Goal: Information Seeking & Learning: Learn about a topic

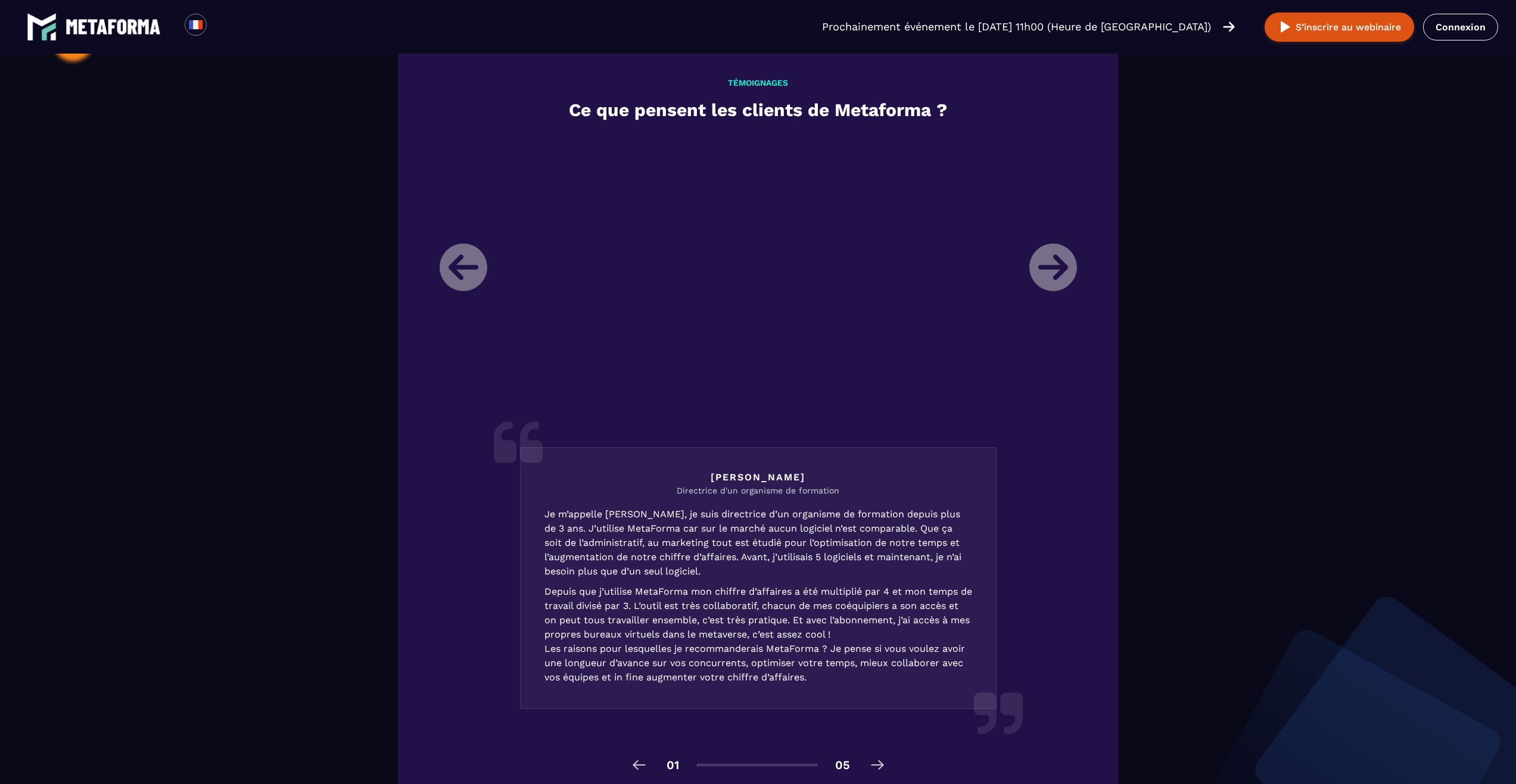
scroll to position [1266, 0]
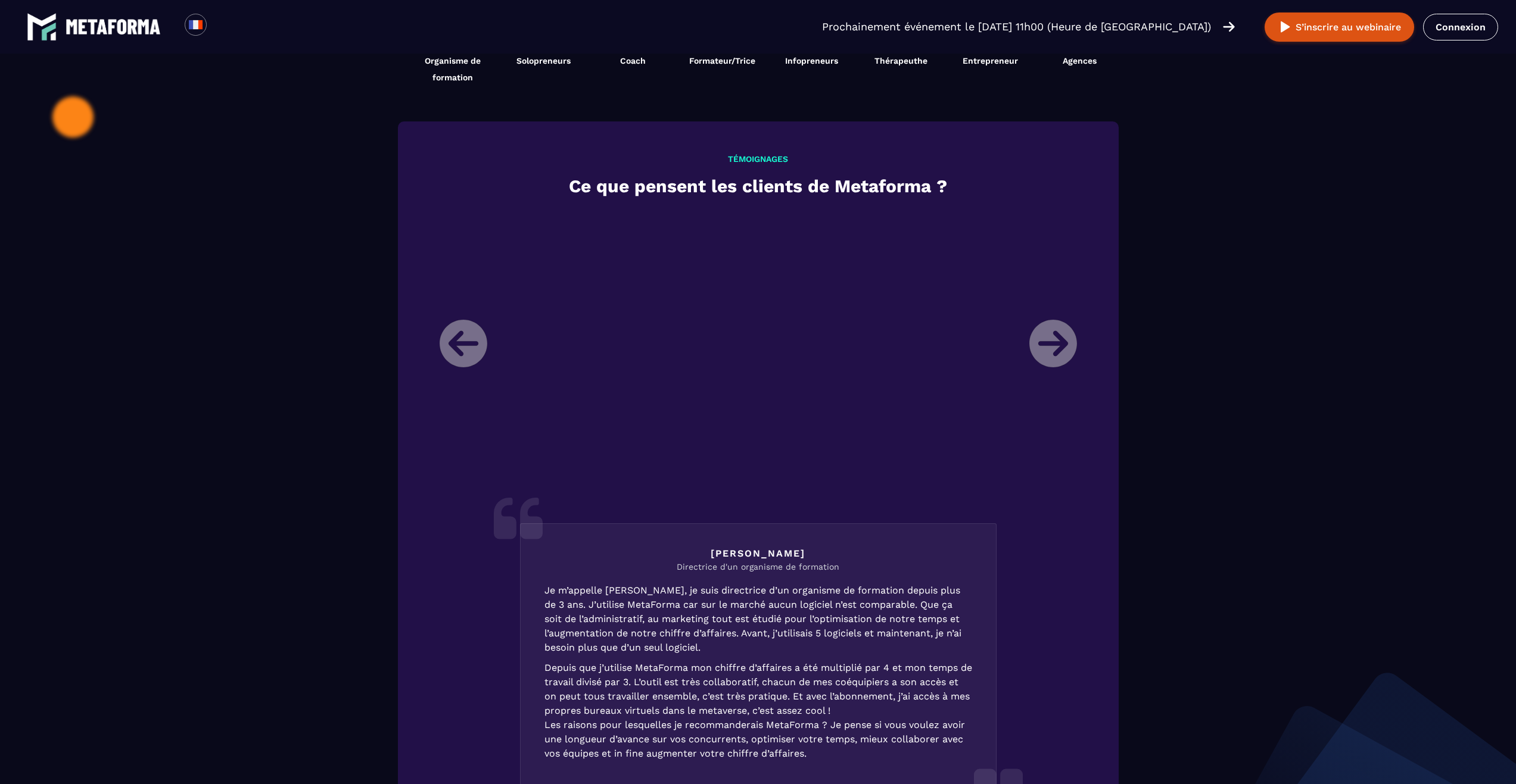
click at [1059, 329] on li "[PERSON_NAME] Directrice d'un organisme de formation Je m’appelle [PERSON_NAME]…" at bounding box center [758, 521] width 655 height 620
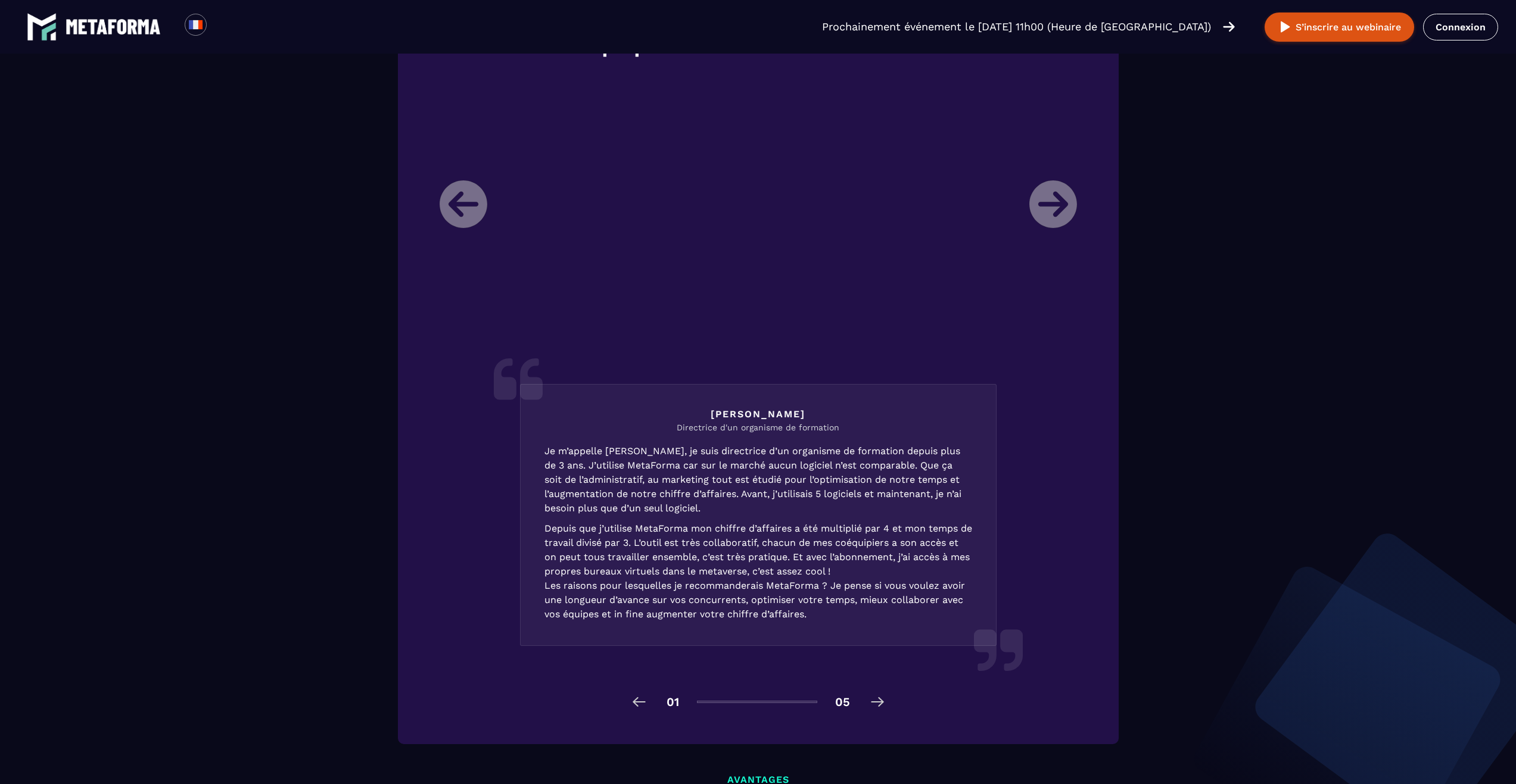
click at [1036, 211] on li "[PERSON_NAME] Directrice d'un organisme de formation Je m’appelle [PERSON_NAME]…" at bounding box center [758, 382] width 655 height 620
click at [1038, 211] on li "[PERSON_NAME] Directrice d'un organisme de formation Je m’appelle [PERSON_NAME]…" at bounding box center [758, 382] width 655 height 620
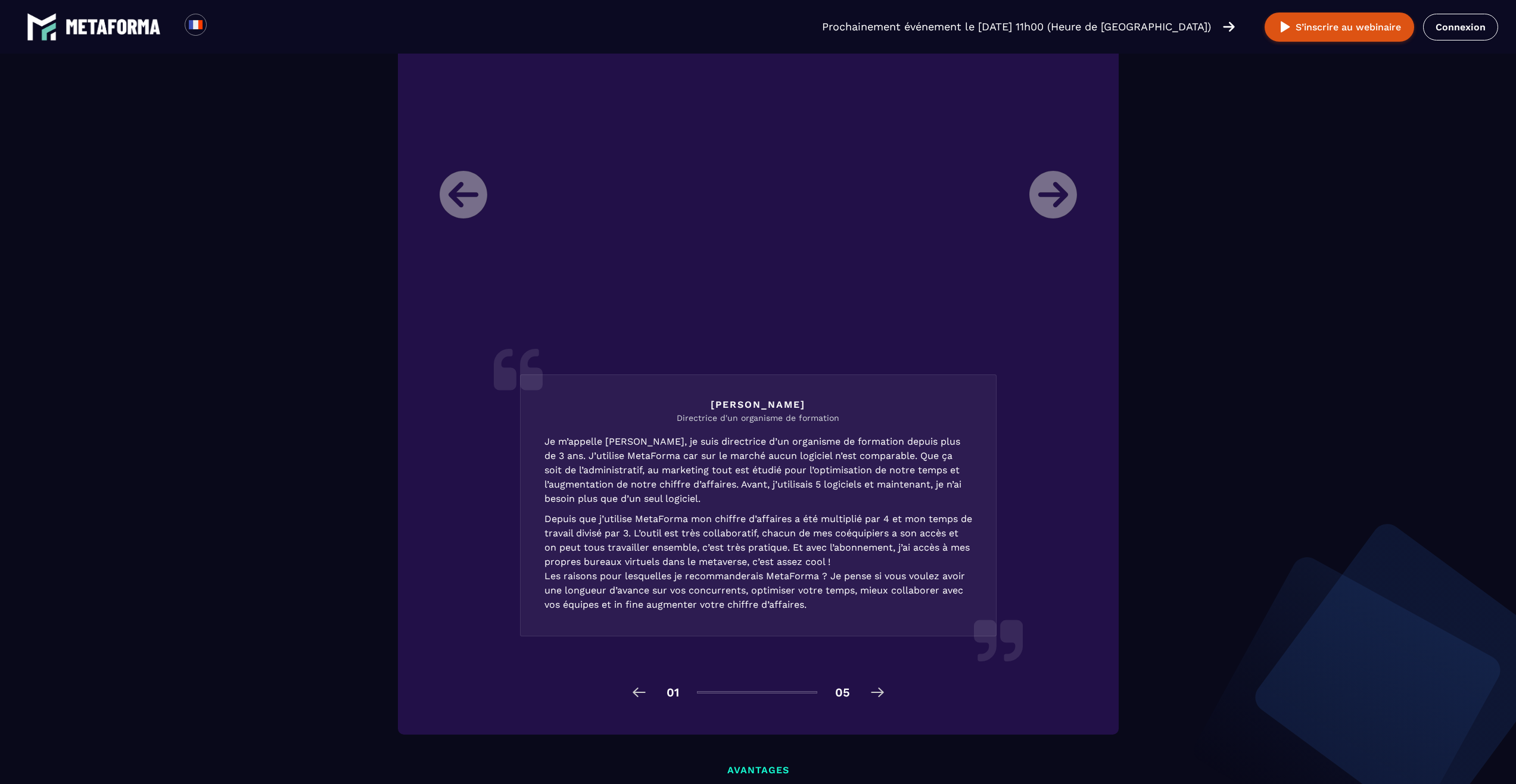
click at [862, 697] on div "01 05" at bounding box center [758, 692] width 655 height 19
click at [869, 695] on img at bounding box center [877, 692] width 19 height 19
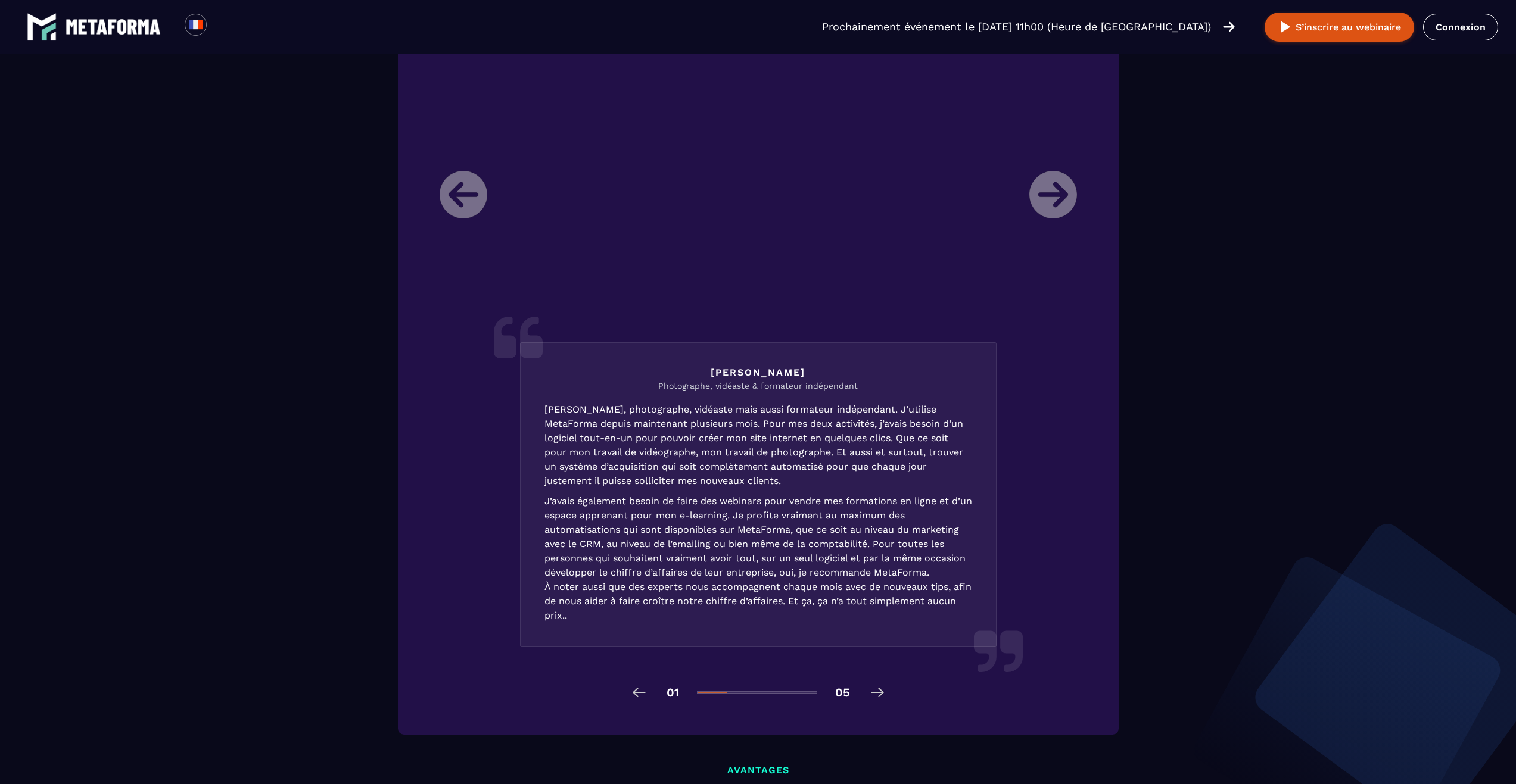
click at [869, 695] on img at bounding box center [877, 692] width 19 height 19
click at [872, 695] on img at bounding box center [877, 692] width 19 height 19
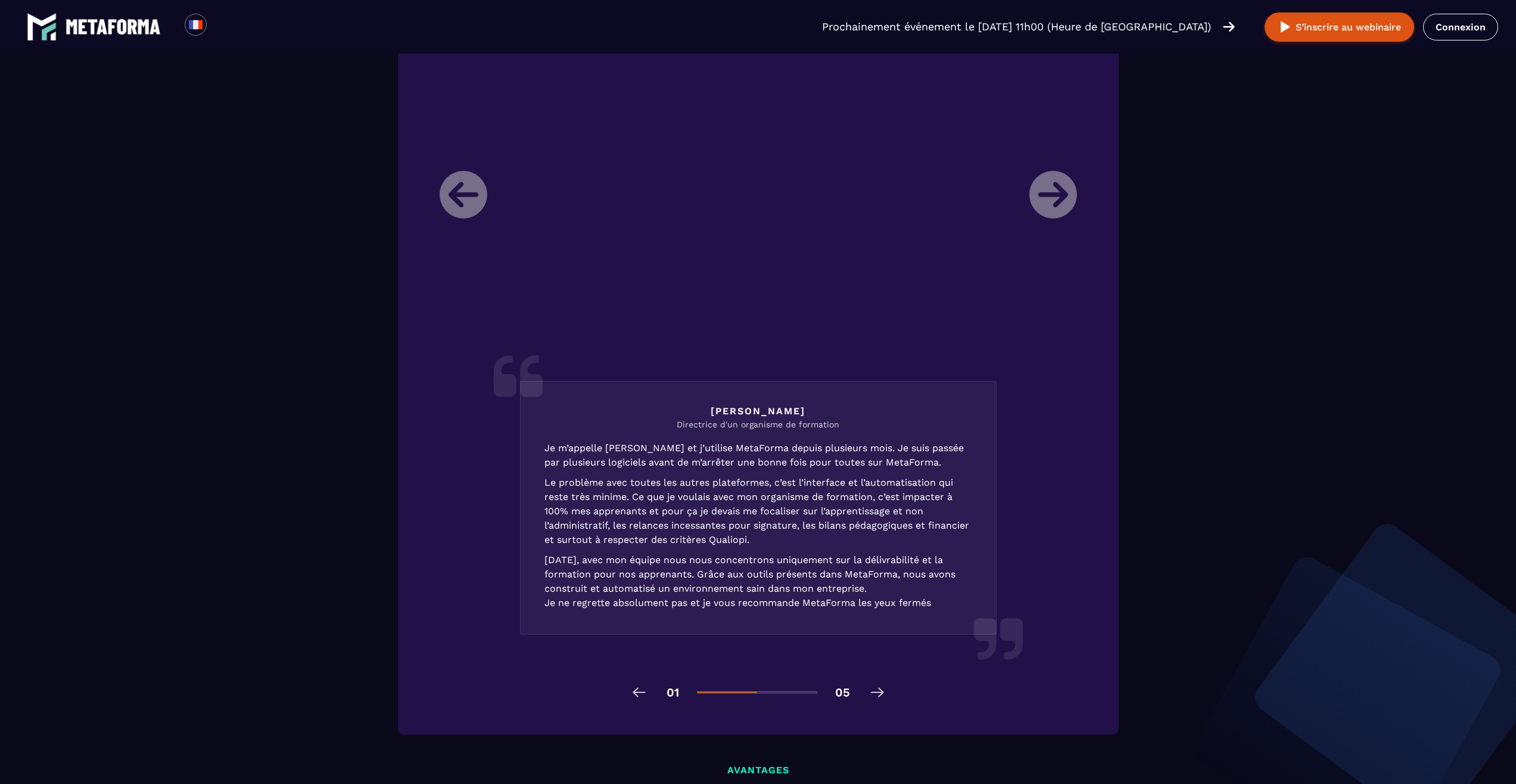
click at [872, 695] on img at bounding box center [877, 692] width 19 height 19
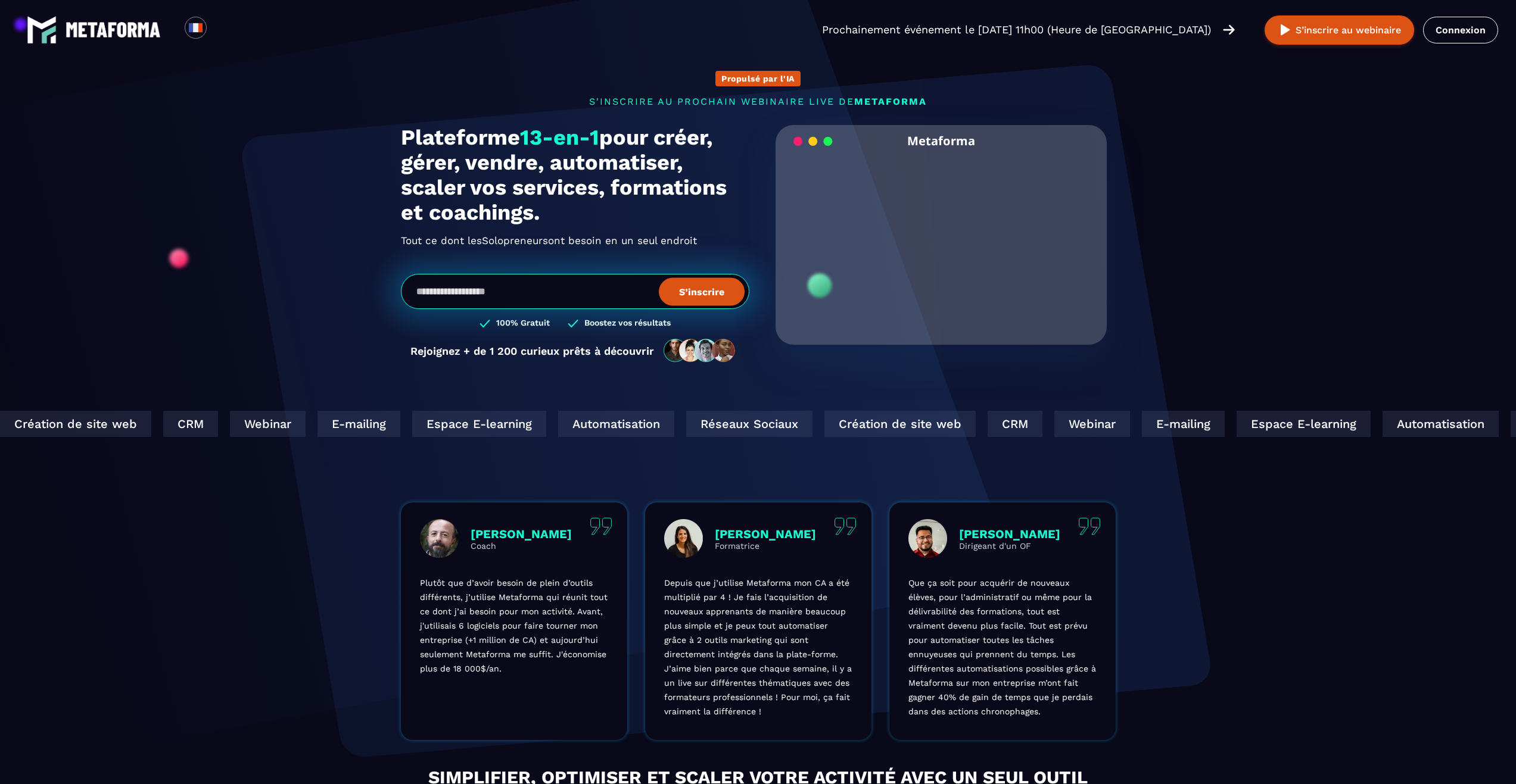
scroll to position [555, 0]
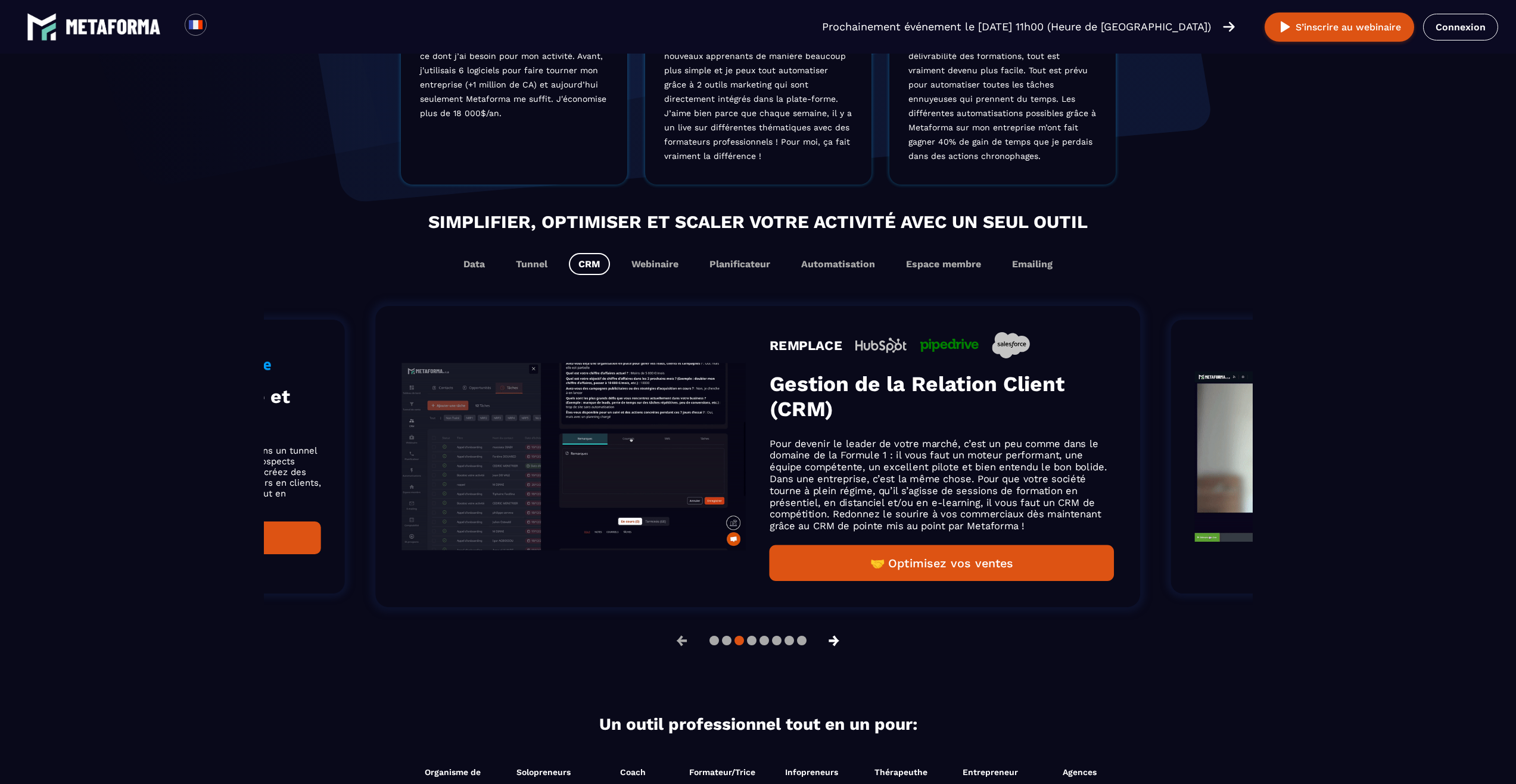
click at [826, 646] on button "→" at bounding box center [833, 640] width 31 height 29
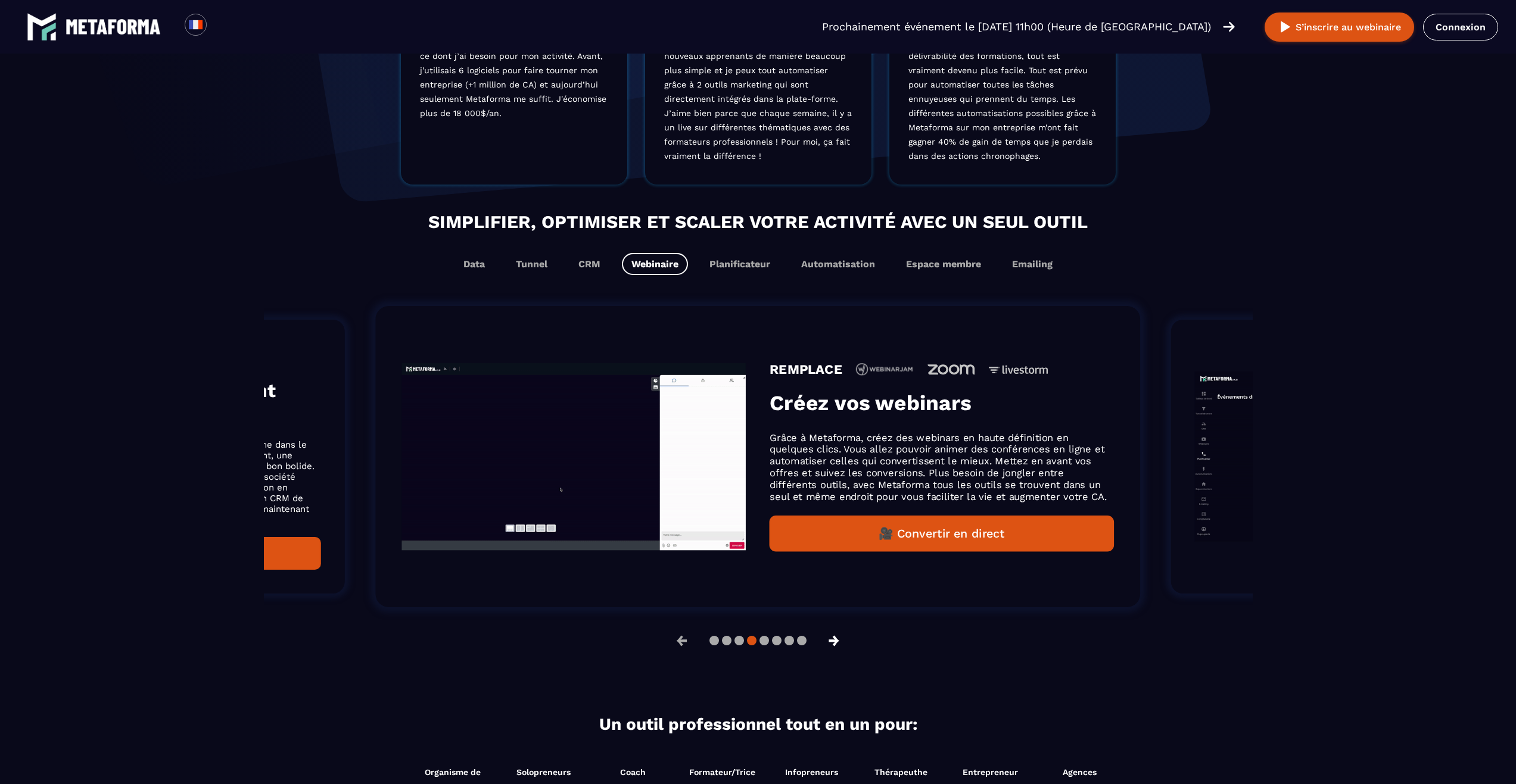
click at [828, 649] on button "→" at bounding box center [833, 640] width 31 height 29
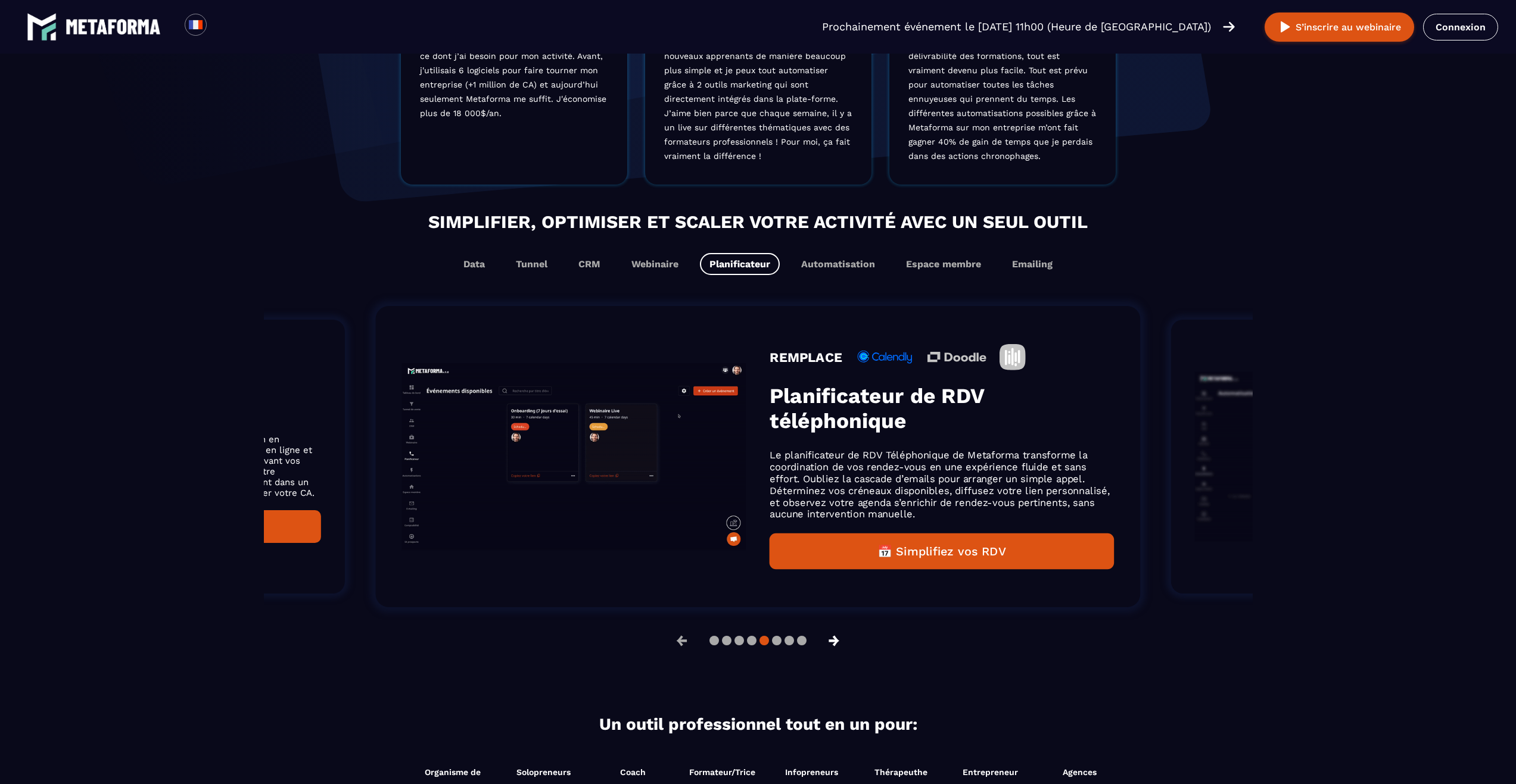
click at [828, 649] on button "→" at bounding box center [833, 640] width 31 height 29
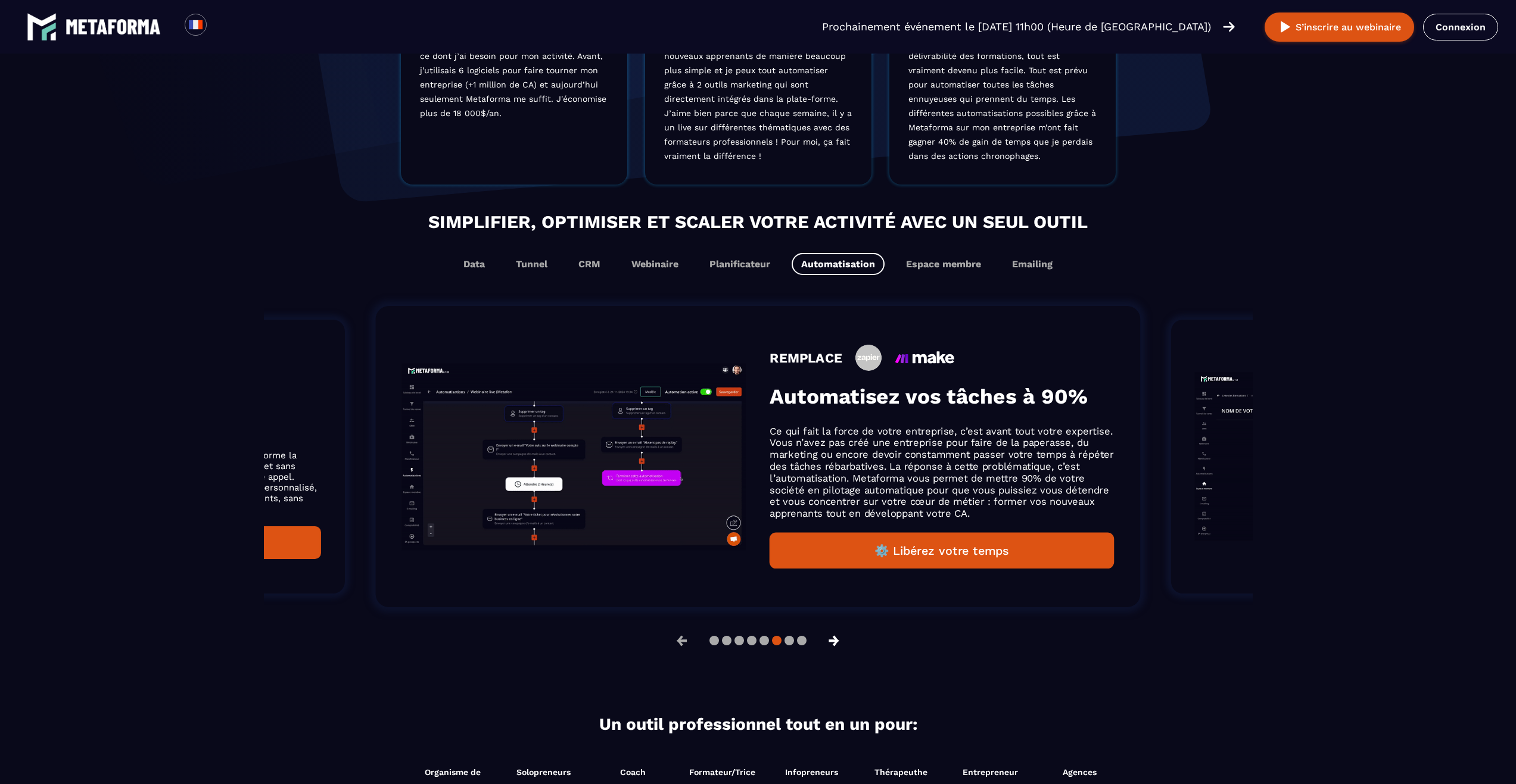
click at [828, 649] on button "→" at bounding box center [833, 640] width 31 height 29
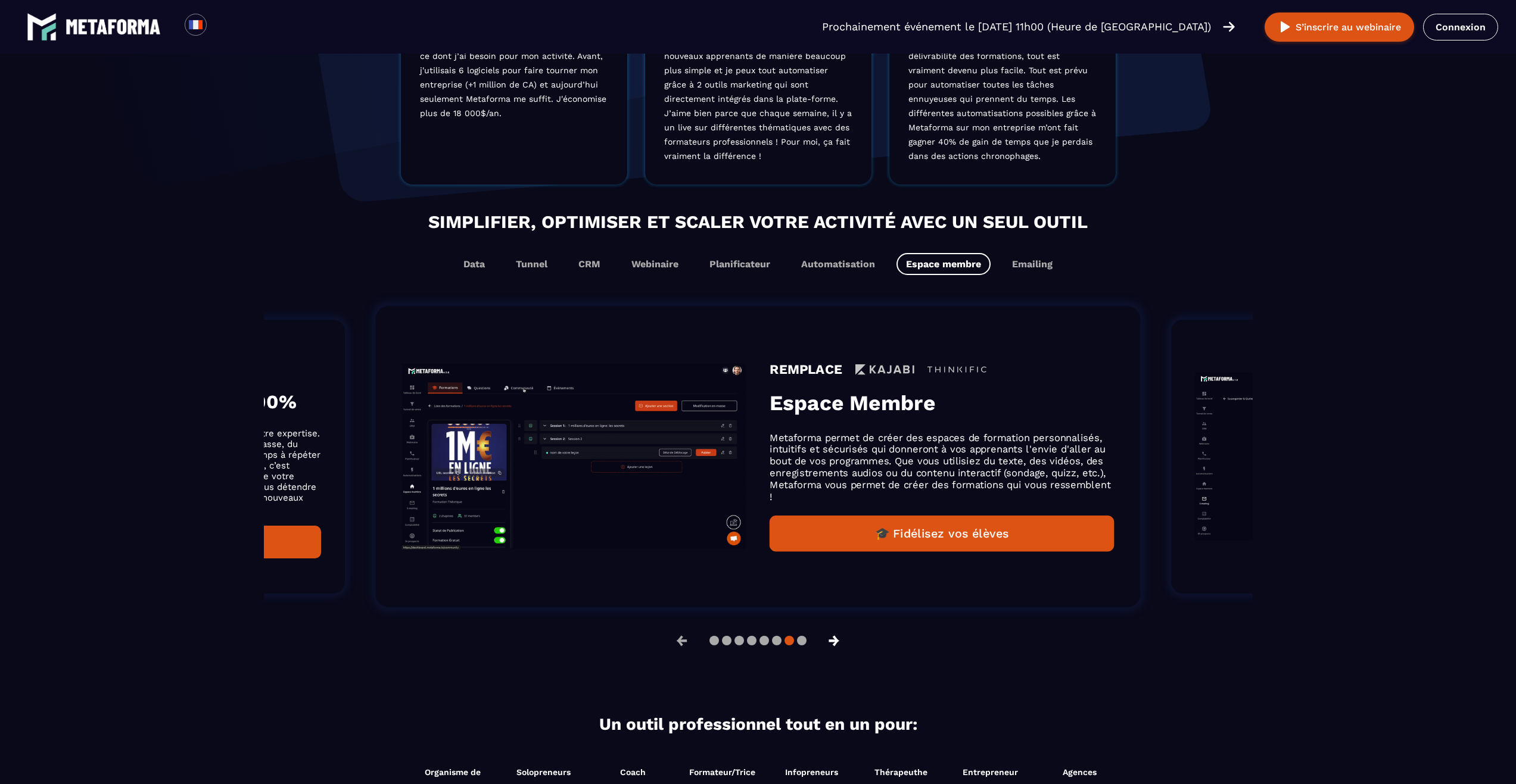
click at [828, 649] on button "→" at bounding box center [833, 640] width 31 height 29
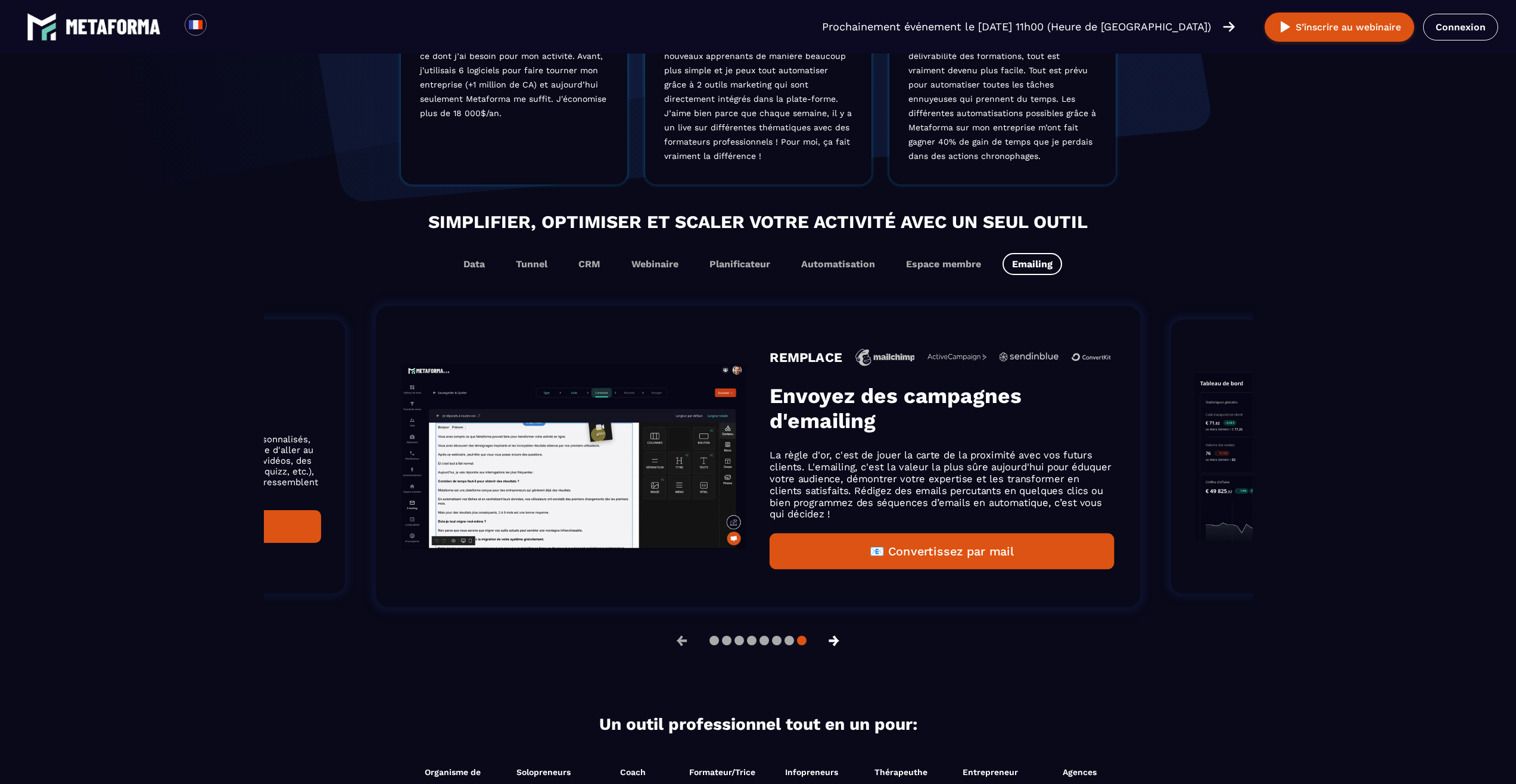
click at [828, 649] on button "→" at bounding box center [833, 640] width 31 height 29
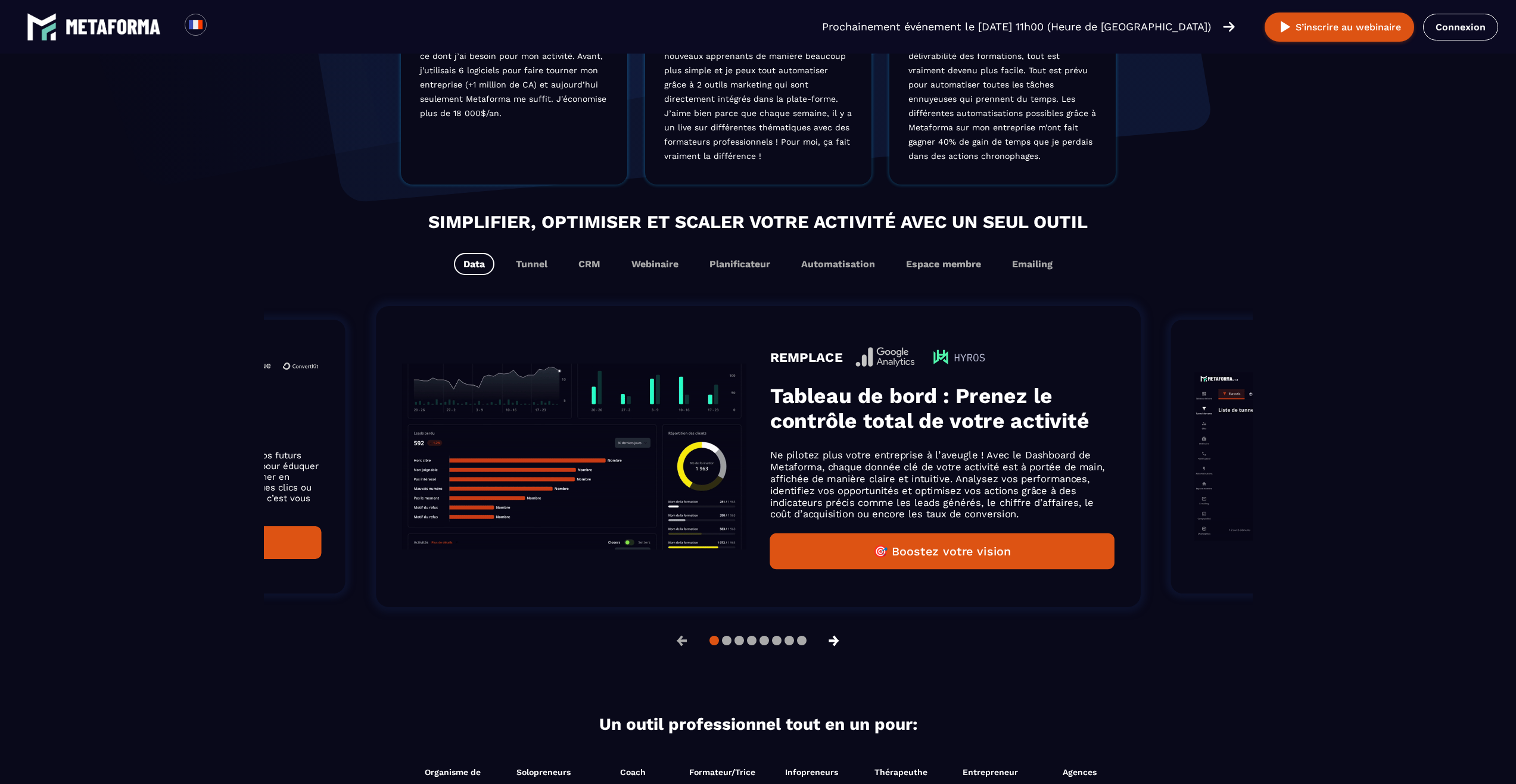
click at [834, 649] on button "→" at bounding box center [833, 640] width 31 height 29
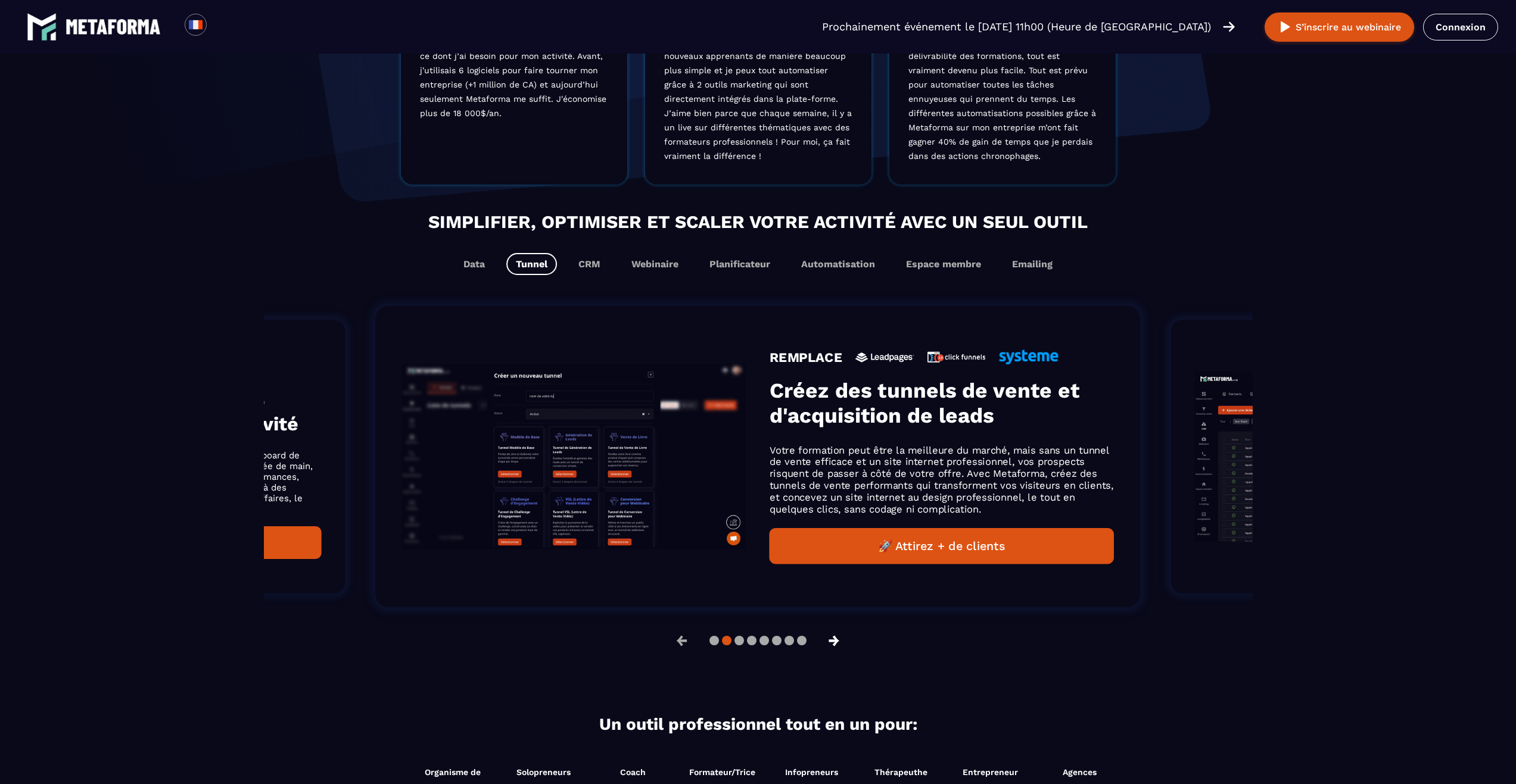
click at [834, 649] on button "→" at bounding box center [833, 640] width 31 height 29
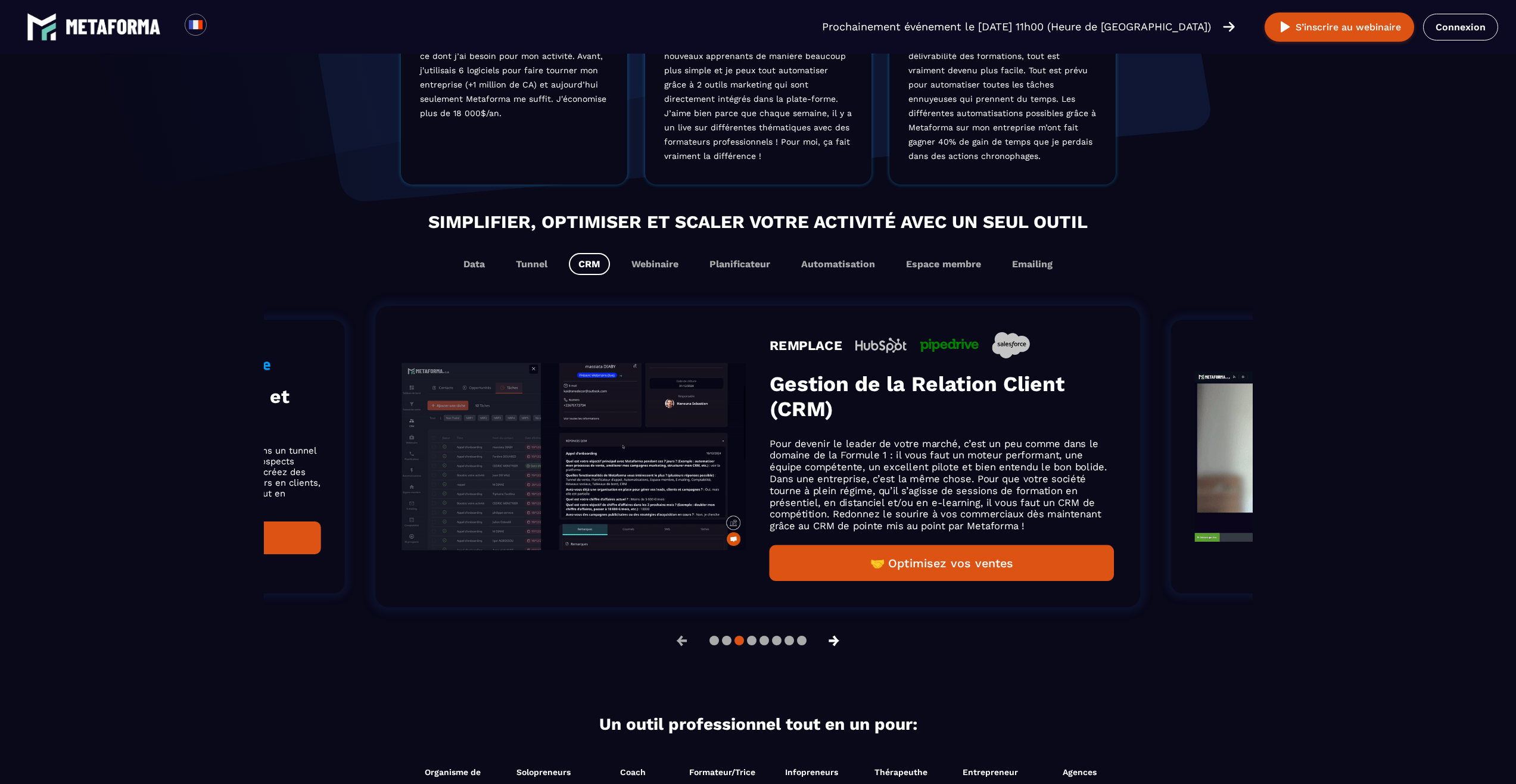
click at [834, 649] on button "→" at bounding box center [833, 640] width 31 height 29
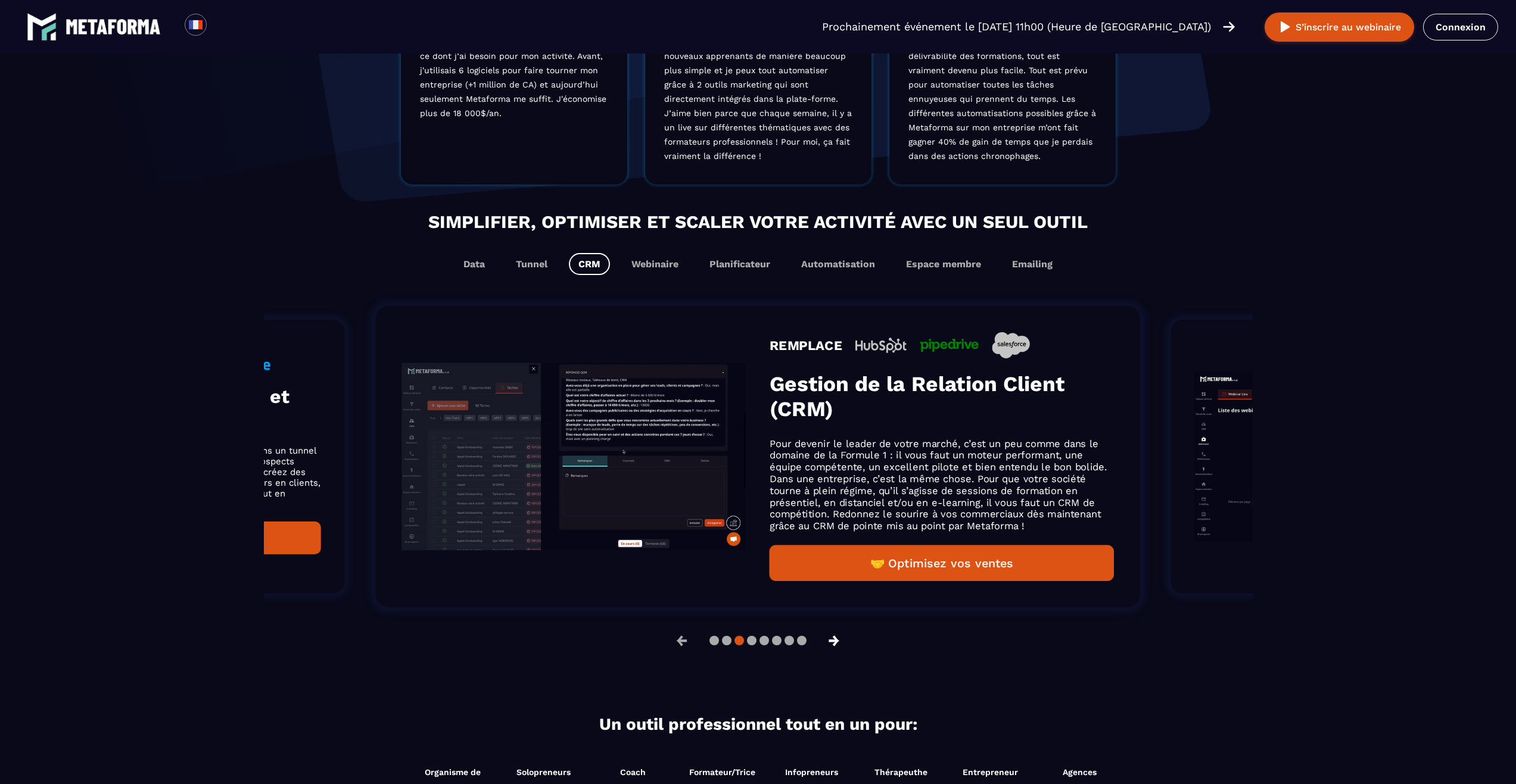
click at [834, 649] on button "→" at bounding box center [833, 640] width 31 height 29
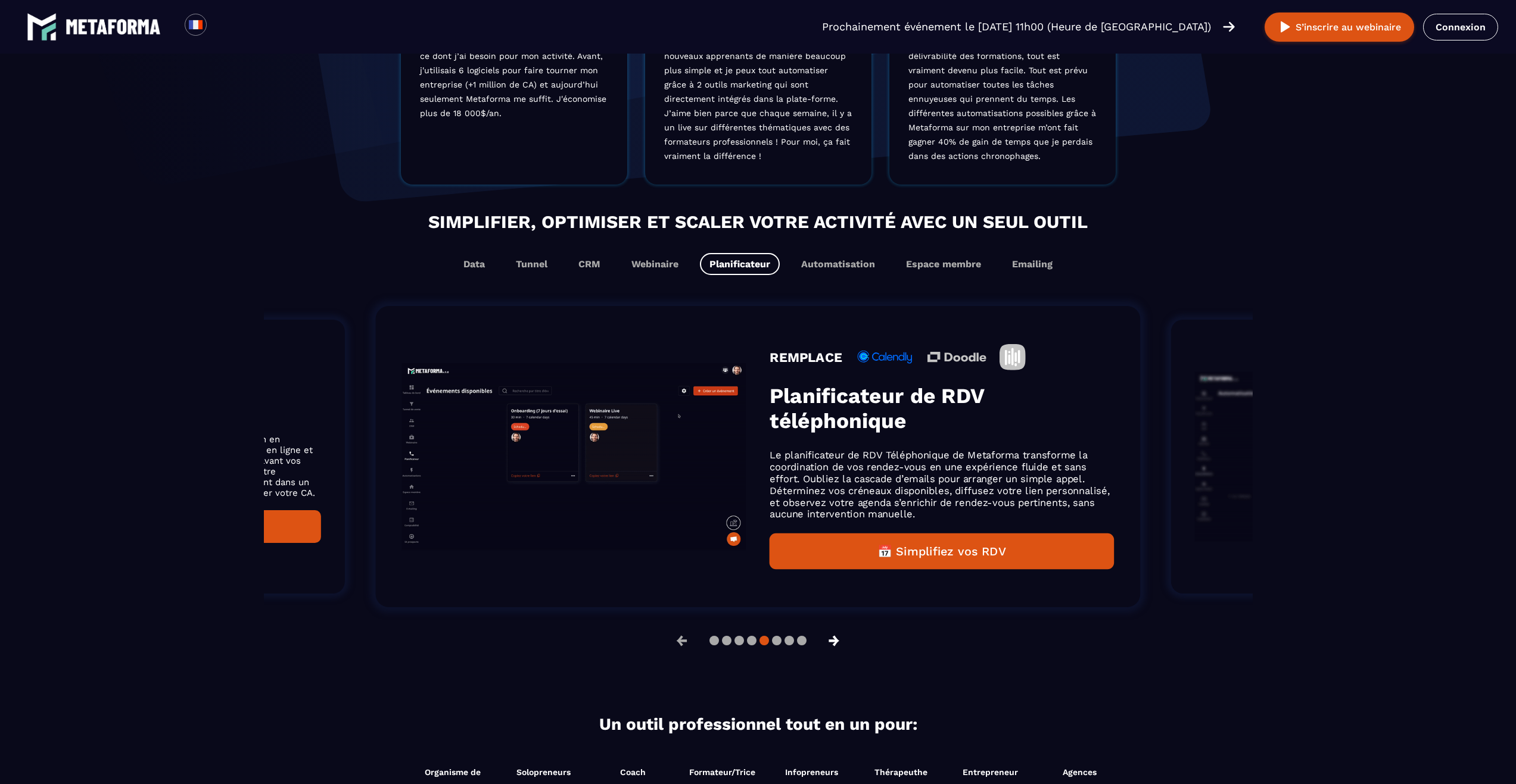
click at [834, 649] on button "→" at bounding box center [833, 640] width 31 height 29
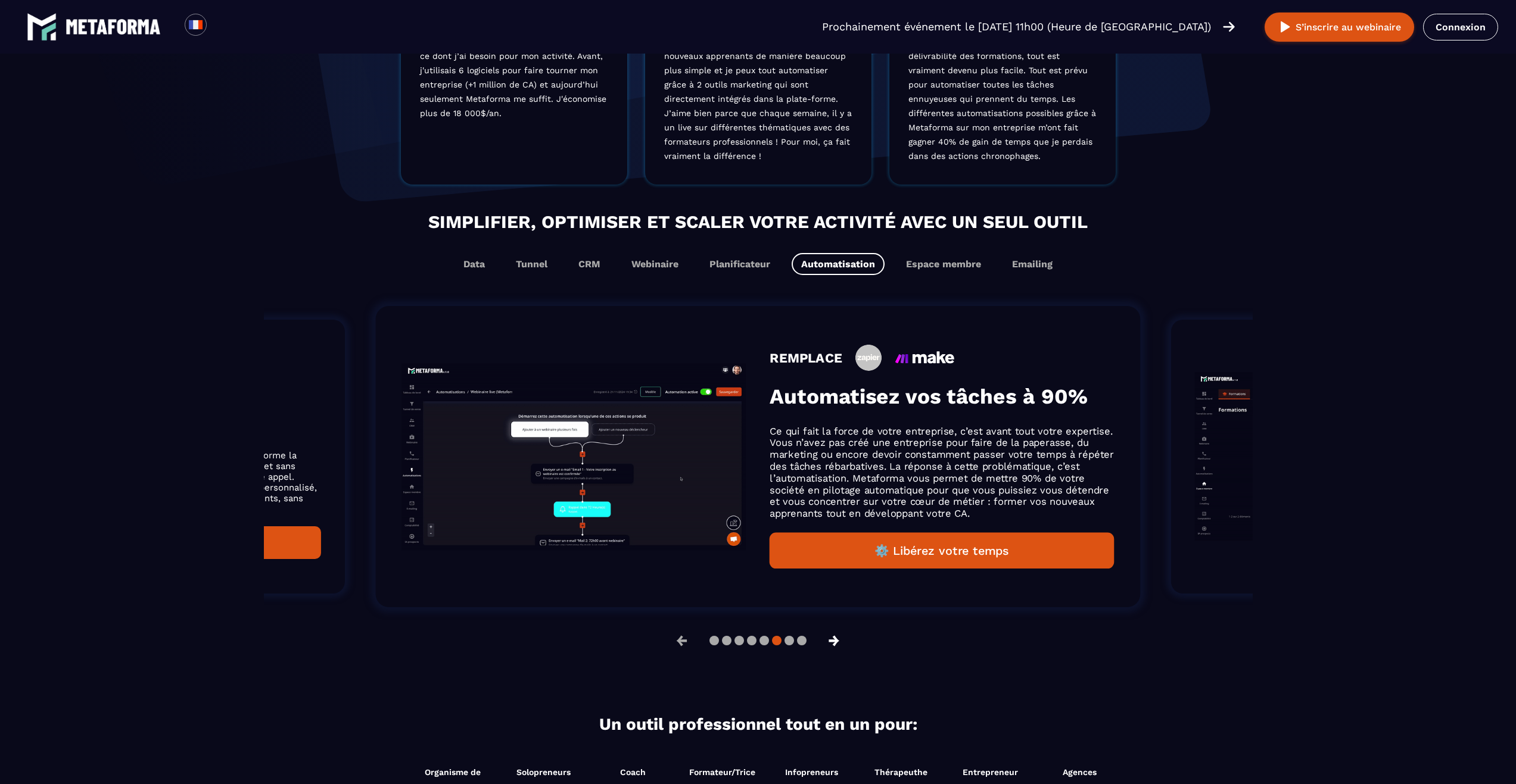
click at [834, 649] on button "→" at bounding box center [833, 640] width 31 height 29
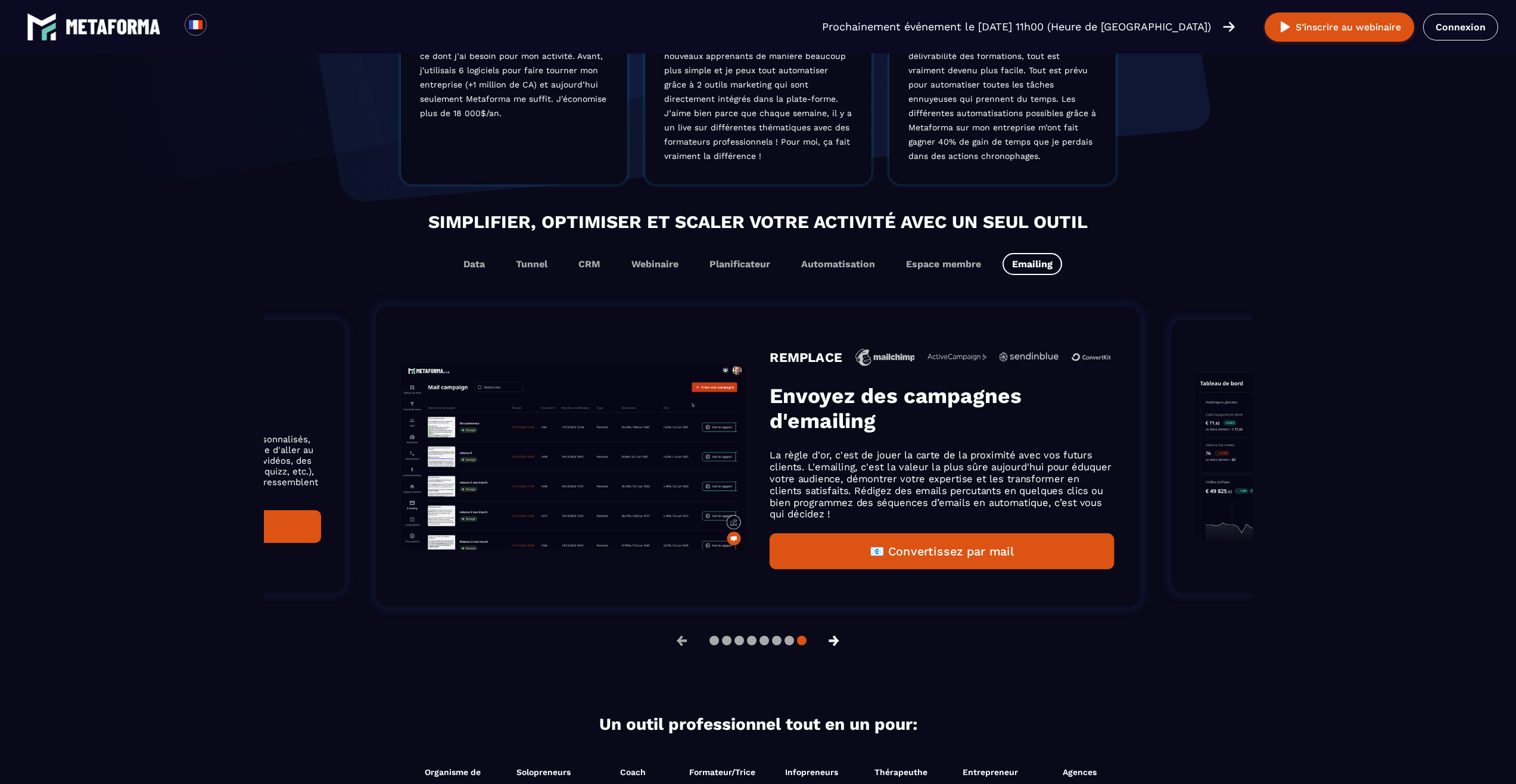
click at [834, 649] on button "→" at bounding box center [833, 640] width 31 height 29
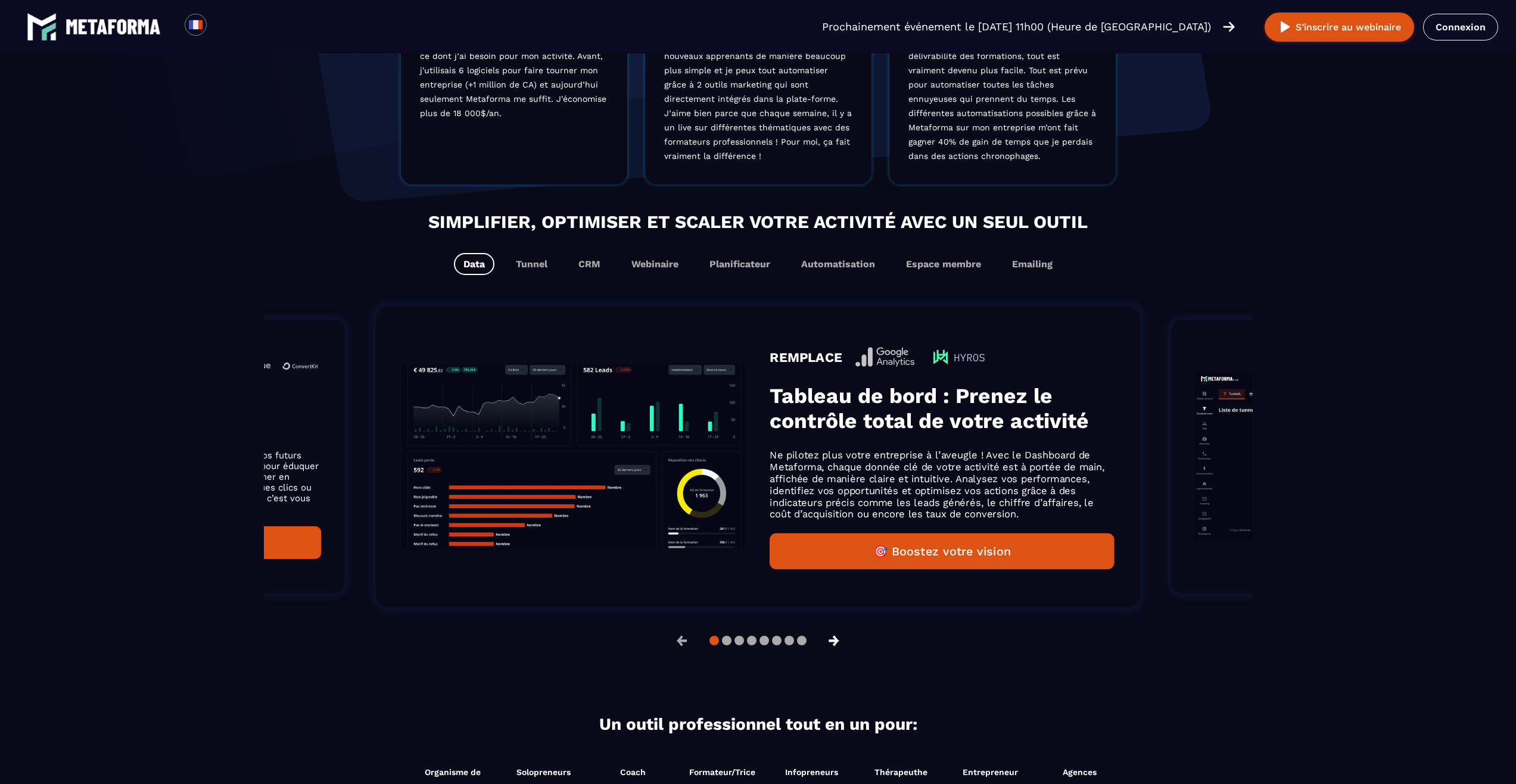
click at [834, 649] on button "→" at bounding box center [833, 640] width 31 height 29
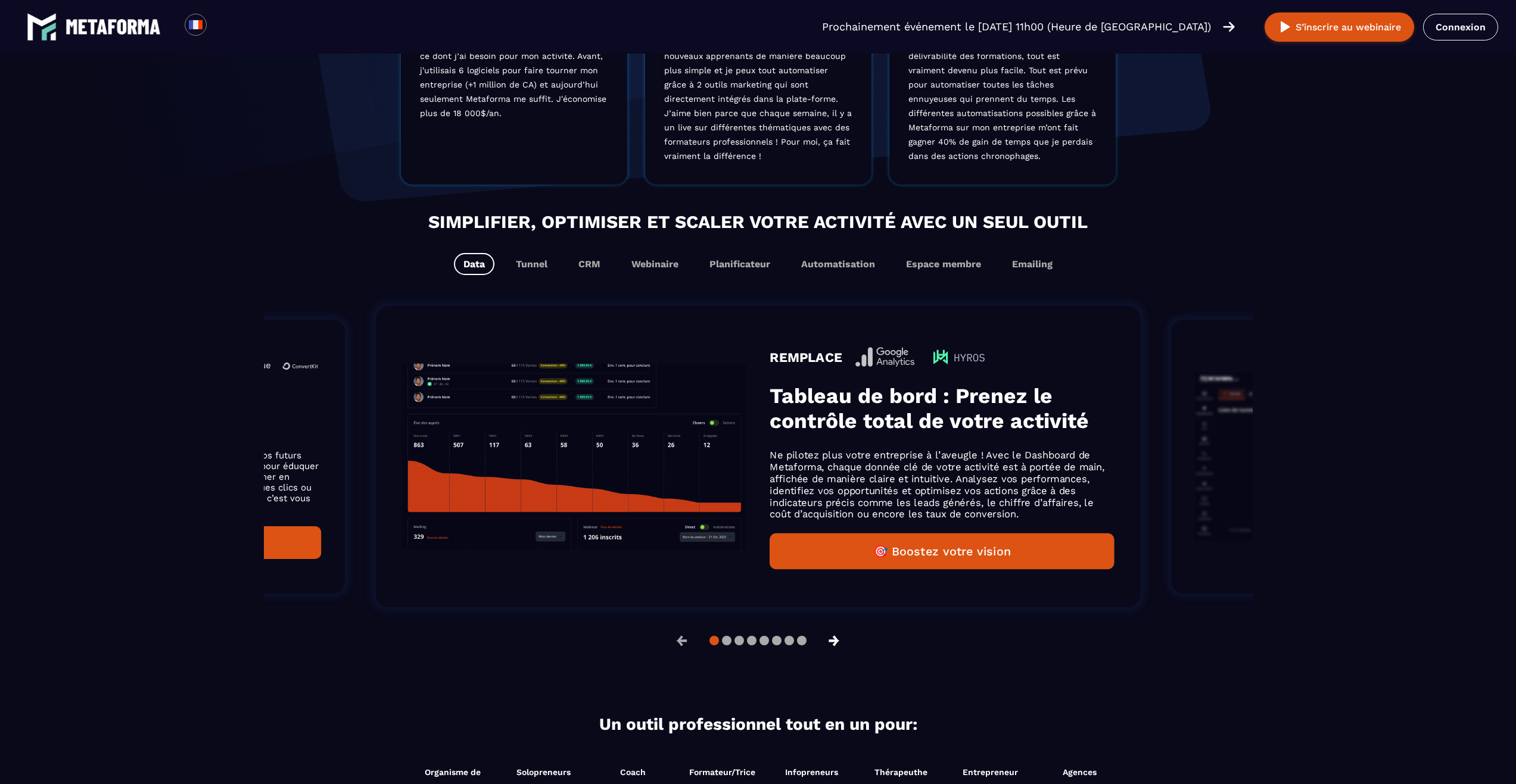
click at [834, 649] on button "→" at bounding box center [833, 640] width 31 height 29
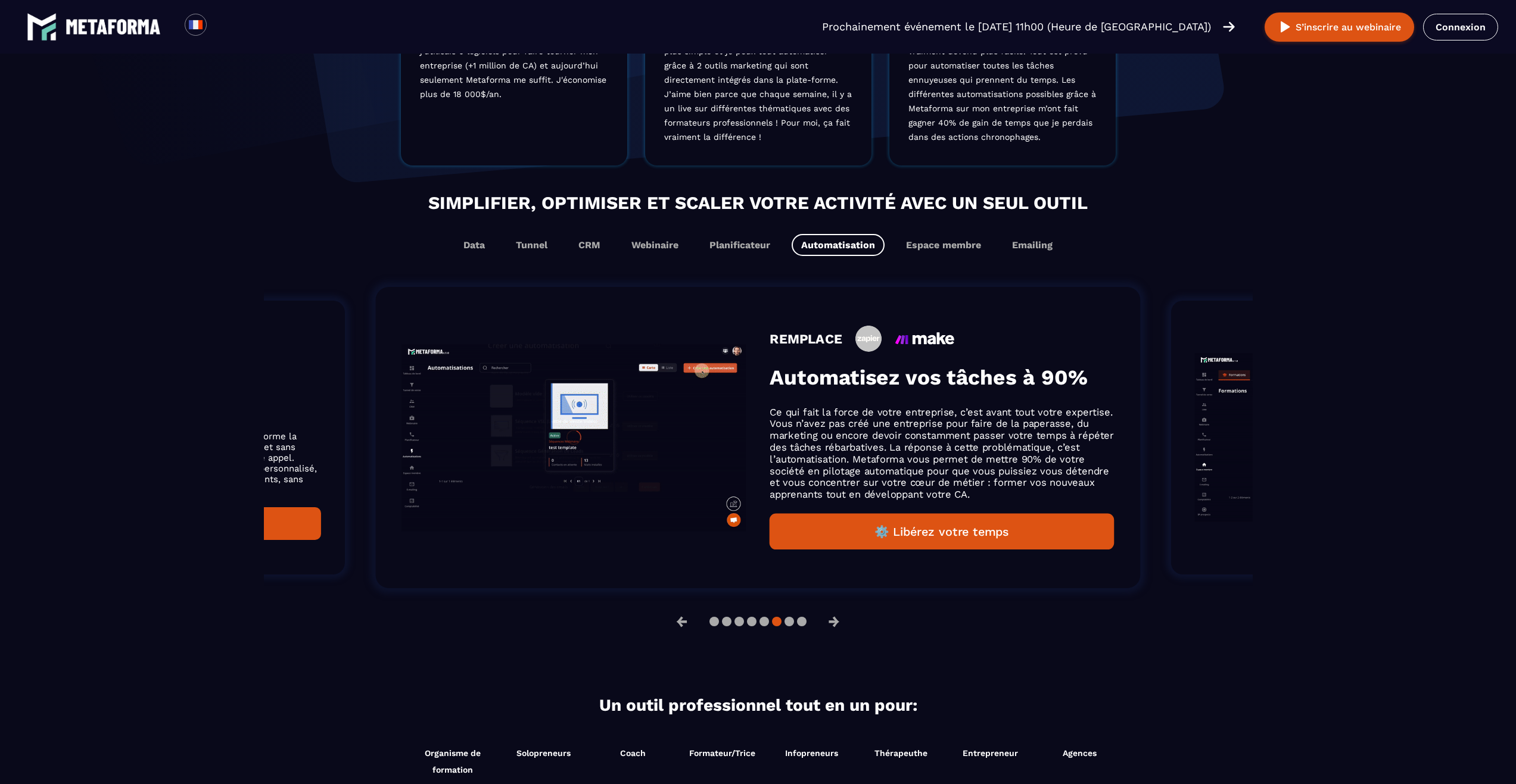
scroll to position [575, 0]
